Goal: Contribute content: Add original content to the website for others to see

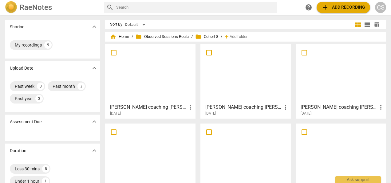
click at [340, 79] on div at bounding box center [341, 73] width 86 height 54
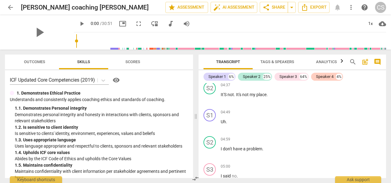
scroll to position [86, 0]
click at [66, 37] on div "play_arrow" at bounding box center [39, 32] width 69 height 34
click at [78, 23] on span "play_arrow" at bounding box center [81, 23] width 7 height 7
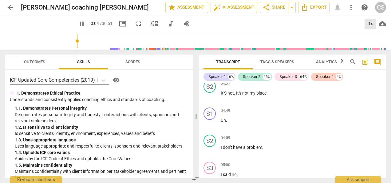
click at [371, 23] on div "1x" at bounding box center [371, 24] width 12 height 10
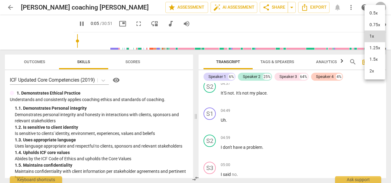
click at [373, 58] on li "1.5x" at bounding box center [375, 60] width 21 height 12
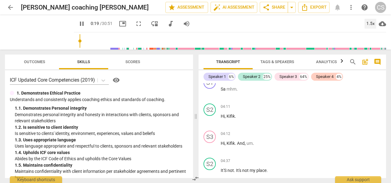
scroll to position [0, 0]
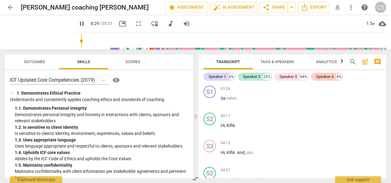
click at [78, 25] on span "pause" at bounding box center [81, 23] width 7 height 7
click at [37, 33] on span "play_arrow" at bounding box center [39, 32] width 16 height 16
type input "32"
click at [7, 5] on span "arrow_back" at bounding box center [10, 7] width 7 height 7
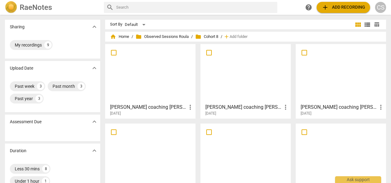
click at [344, 77] on div at bounding box center [341, 73] width 86 height 54
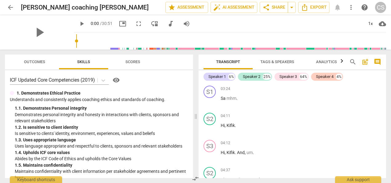
drag, startPoint x: 36, startPoint y: 33, endPoint x: 47, endPoint y: 30, distance: 11.1
click at [47, 30] on div "play_arrow" at bounding box center [39, 32] width 69 height 34
drag, startPoint x: 69, startPoint y: 40, endPoint x: 119, endPoint y: 46, distance: 50.5
drag, startPoint x: 34, startPoint y: 37, endPoint x: 33, endPoint y: 33, distance: 4.0
click at [33, 33] on span "play_arrow" at bounding box center [39, 32] width 16 height 16
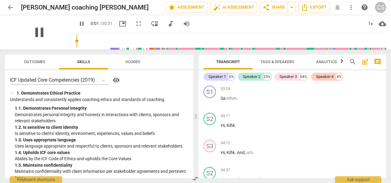
click at [33, 33] on span "pause" at bounding box center [39, 32] width 16 height 16
type input "1"
drag, startPoint x: 33, startPoint y: 33, endPoint x: 9, endPoint y: 6, distance: 35.8
click at [9, 6] on span "arrow_back" at bounding box center [10, 7] width 7 height 7
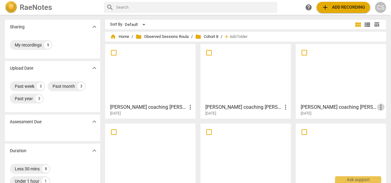
click at [378, 106] on span "more_vert" at bounding box center [380, 106] width 7 height 7
click at [379, 122] on li "Delete" at bounding box center [374, 121] width 23 height 15
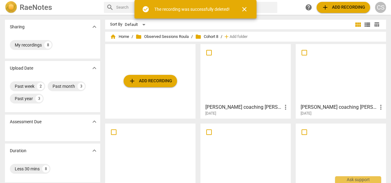
click at [349, 137] on div at bounding box center [341, 152] width 86 height 54
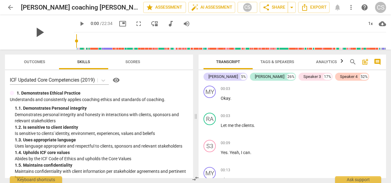
click at [34, 31] on span "play_arrow" at bounding box center [39, 32] width 16 height 16
click at [34, 34] on span "pause" at bounding box center [39, 32] width 16 height 16
type input "3"
click at [7, 7] on span "arrow_back" at bounding box center [10, 7] width 7 height 7
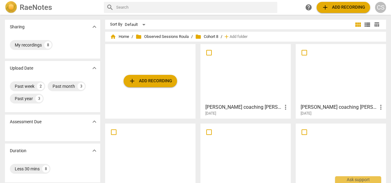
click at [132, 78] on span "add" at bounding box center [132, 80] width 7 height 7
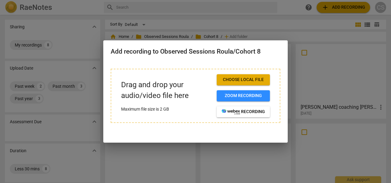
click at [234, 79] on span "Choose local file" at bounding box center [243, 80] width 43 height 6
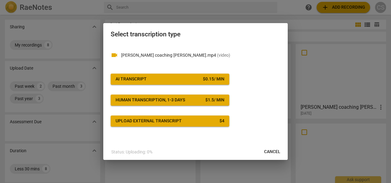
click at [128, 79] on div "AI Transcript" at bounding box center [131, 79] width 31 height 6
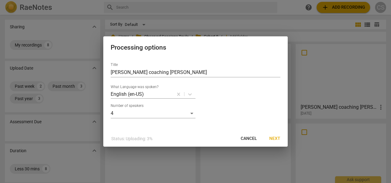
click at [267, 157] on div at bounding box center [195, 91] width 391 height 183
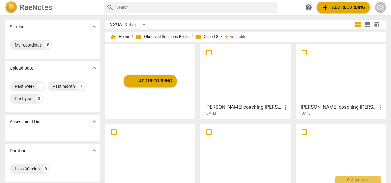
click at [150, 79] on span "add Add recording" at bounding box center [151, 80] width 44 height 7
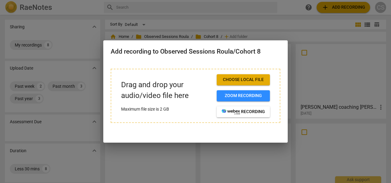
click at [234, 82] on span "Choose local file" at bounding box center [243, 80] width 43 height 6
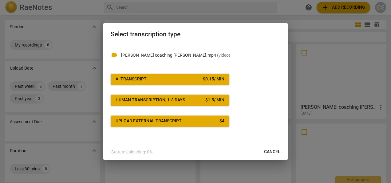
click at [162, 78] on span "AI Transcript $ 0.15 / min" at bounding box center [170, 79] width 109 height 6
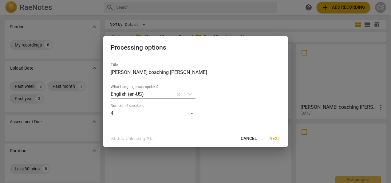
click at [274, 140] on span "Next" at bounding box center [274, 138] width 11 height 6
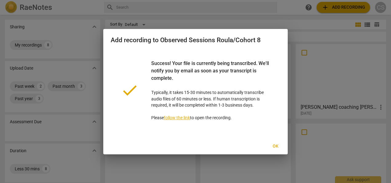
click at [279, 148] on span "Ok" at bounding box center [276, 146] width 10 height 6
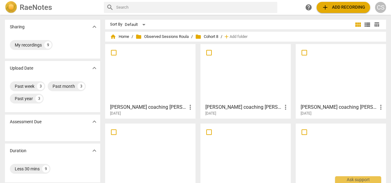
click at [141, 74] on div at bounding box center [150, 73] width 86 height 54
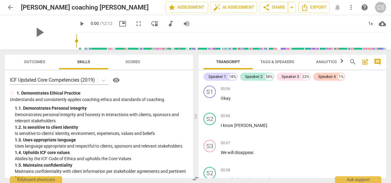
click at [51, 31] on div "play_arrow" at bounding box center [39, 32] width 69 height 34
click at [78, 25] on span "play_arrow" at bounding box center [81, 23] width 7 height 7
click at [372, 19] on div "1x" at bounding box center [371, 24] width 12 height 10
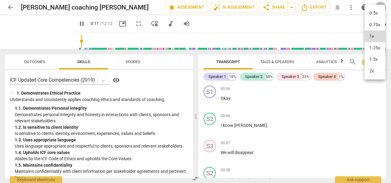
click at [377, 47] on li "1.25x" at bounding box center [375, 48] width 21 height 12
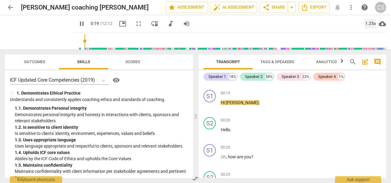
scroll to position [112, 0]
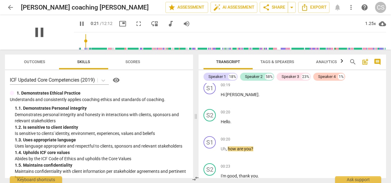
click at [36, 34] on span "pause" at bounding box center [39, 32] width 16 height 16
type input "22"
